Goal: Find specific page/section: Find specific page/section

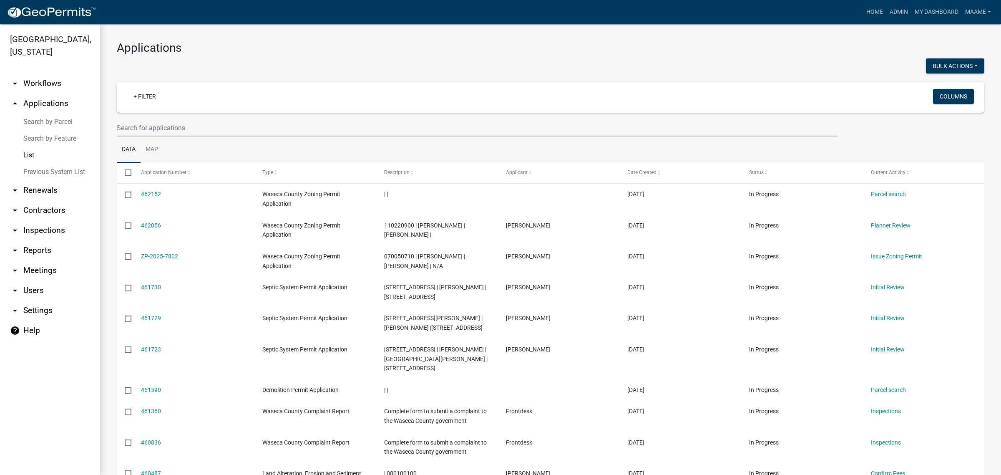
select select "2: 50"
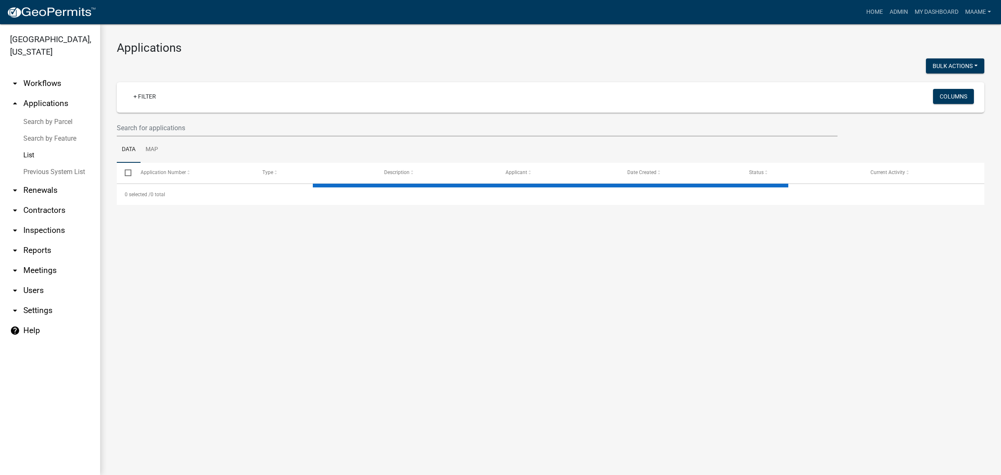
select select "2: 50"
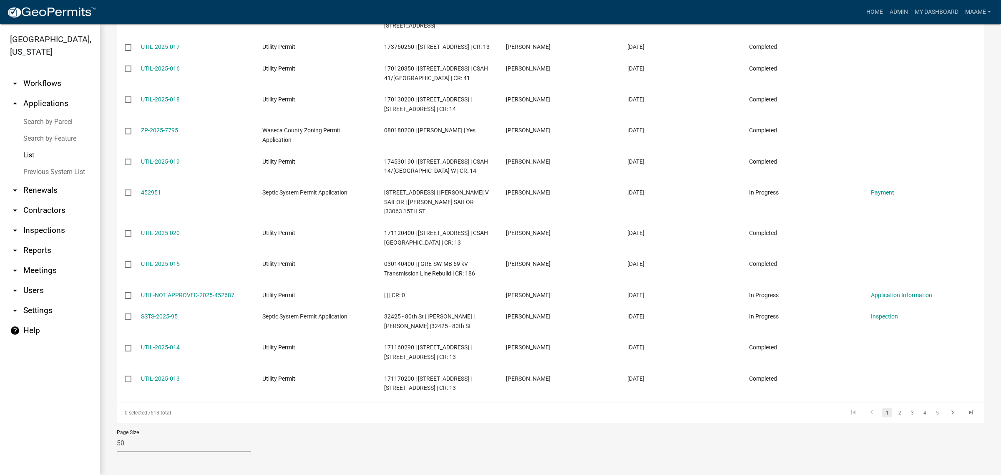
scroll to position [1362, 0]
click at [895, 408] on link "2" at bounding box center [900, 412] width 10 height 9
